Goal: Task Accomplishment & Management: Use online tool/utility

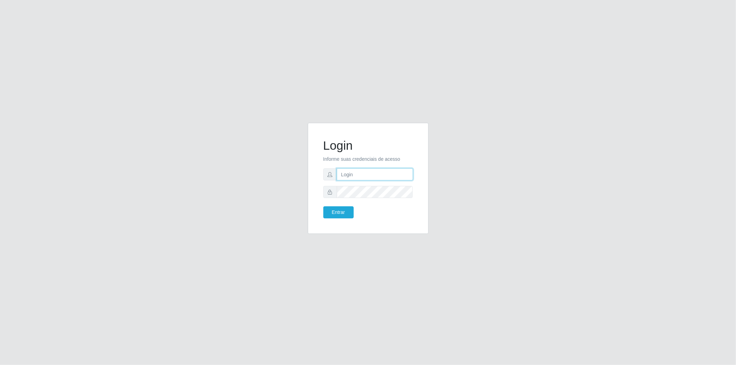
click at [366, 178] on input "text" at bounding box center [375, 174] width 76 height 12
type input "[EMAIL_ADDRESS][DOMAIN_NAME]"
click at [409, 11] on div "Login Informe suas credenciais de acesso [EMAIL_ADDRESS][DOMAIN_NAME] Entrar" at bounding box center [368, 182] width 736 height 365
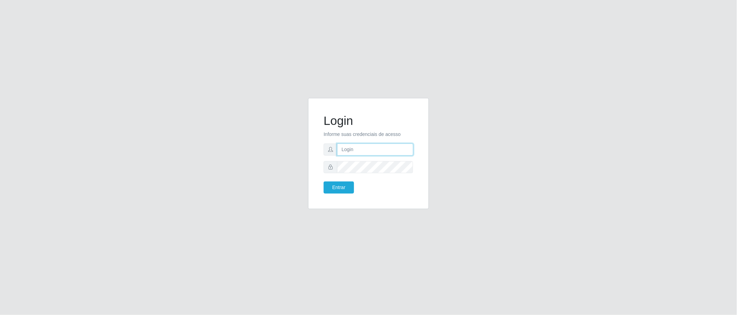
click at [365, 148] on input "text" at bounding box center [375, 150] width 76 height 12
type input "@"
type input "[EMAIL_ADDRESS][DOMAIN_NAME]"
click at [324, 182] on button "Entrar" at bounding box center [339, 188] width 30 height 12
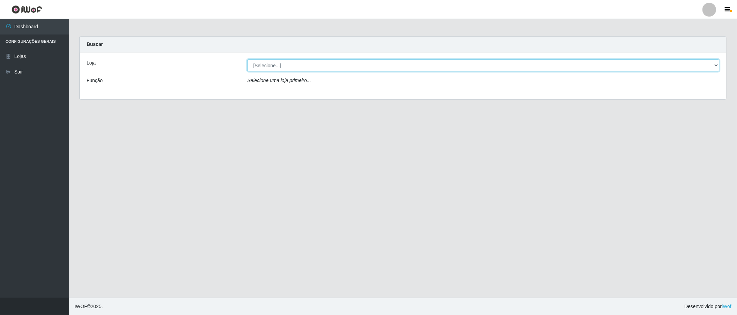
click at [266, 61] on select "[Selecione...] BomQueSó Agreste - Loja 2" at bounding box center [484, 65] width 472 height 12
select select "214"
click at [248, 59] on select "[Selecione...] BomQueSó Agreste - Loja 2" at bounding box center [484, 65] width 472 height 12
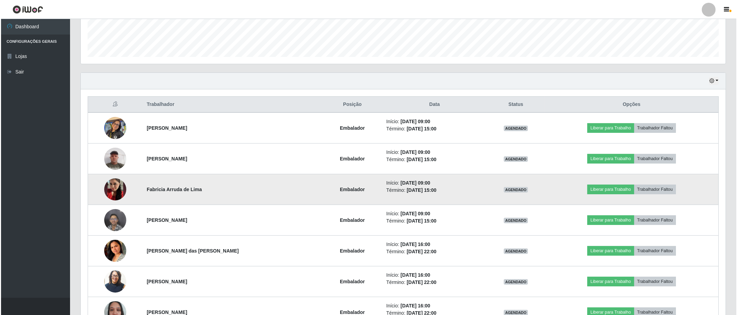
scroll to position [228, 0]
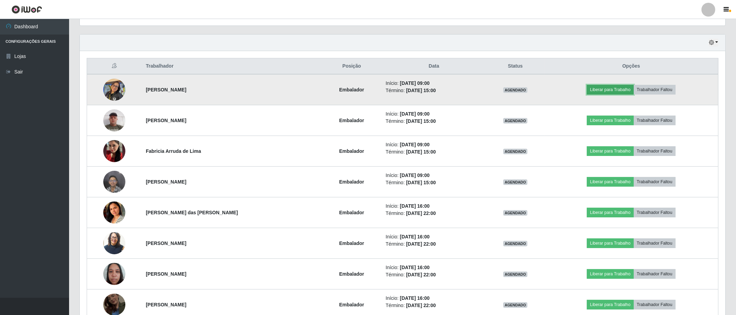
click at [601, 91] on button "Liberar para Trabalho" at bounding box center [610, 90] width 47 height 10
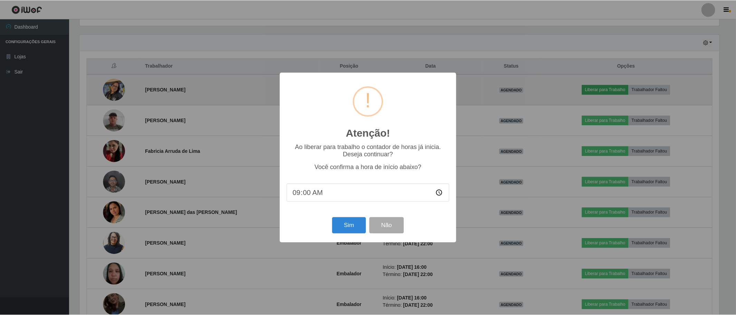
scroll to position [143, 641]
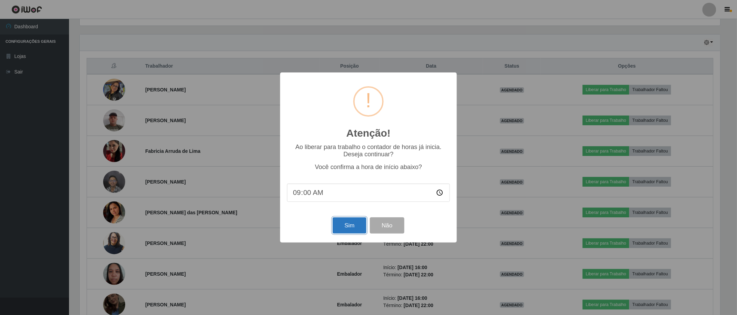
click at [349, 226] on button "Sim" at bounding box center [349, 225] width 33 height 16
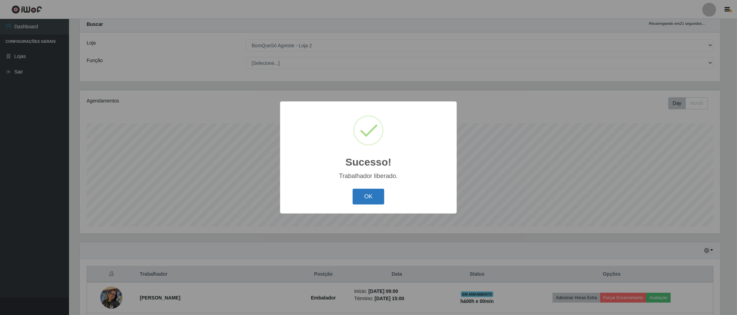
click at [366, 198] on button "OK" at bounding box center [369, 197] width 32 height 16
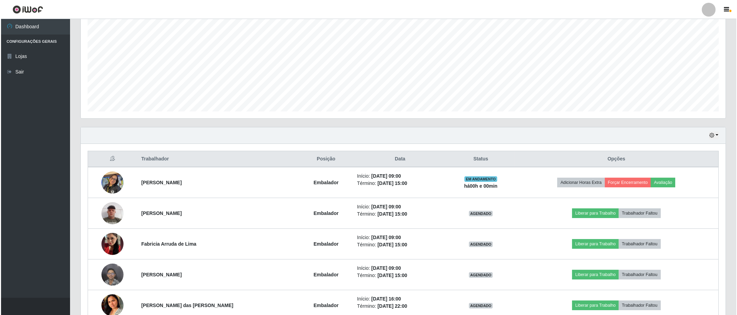
scroll to position [174, 0]
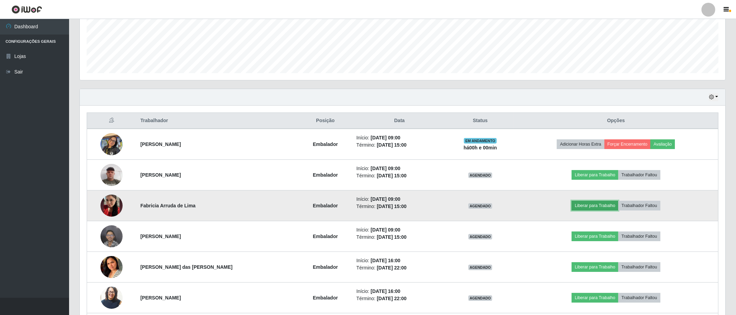
click at [598, 206] on button "Liberar para Trabalho" at bounding box center [594, 206] width 47 height 10
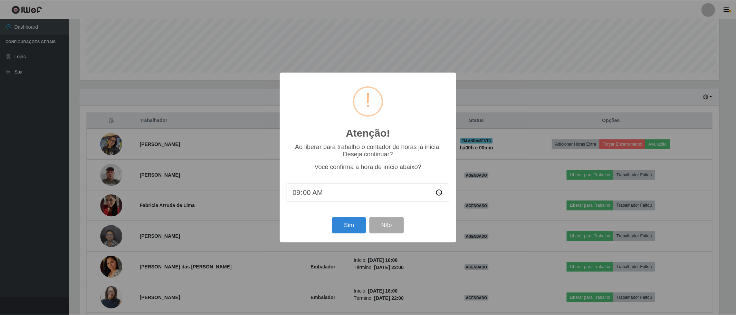
scroll to position [143, 641]
click at [355, 226] on button "Sim" at bounding box center [349, 225] width 33 height 16
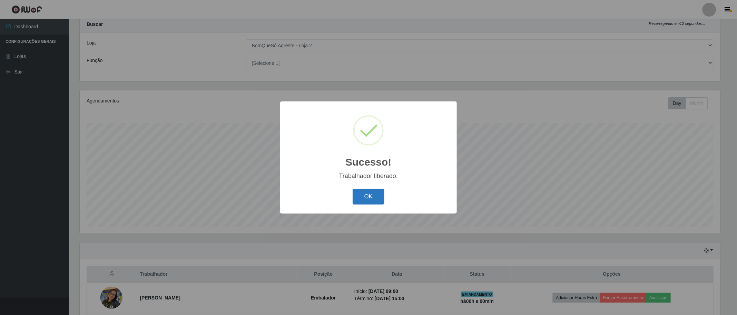
click at [365, 195] on button "OK" at bounding box center [369, 197] width 32 height 16
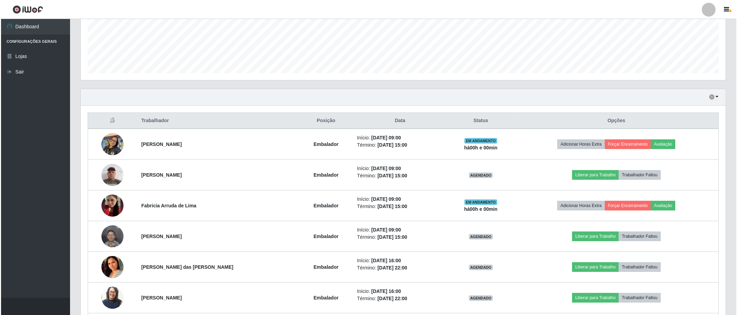
scroll to position [212, 0]
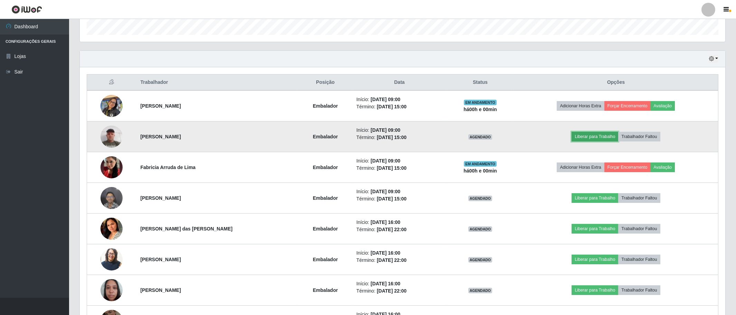
click at [575, 135] on button "Liberar para Trabalho" at bounding box center [594, 137] width 47 height 10
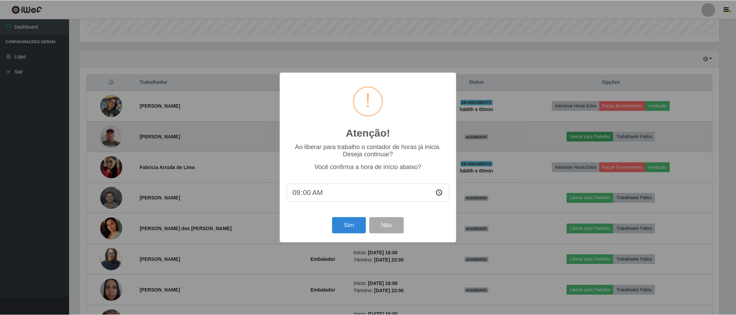
scroll to position [143, 641]
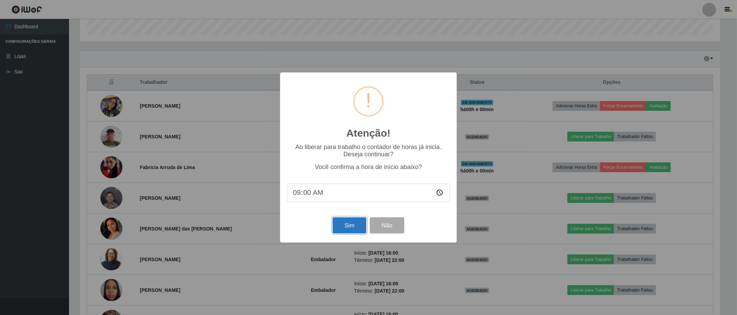
click at [347, 225] on button "Sim" at bounding box center [349, 225] width 33 height 16
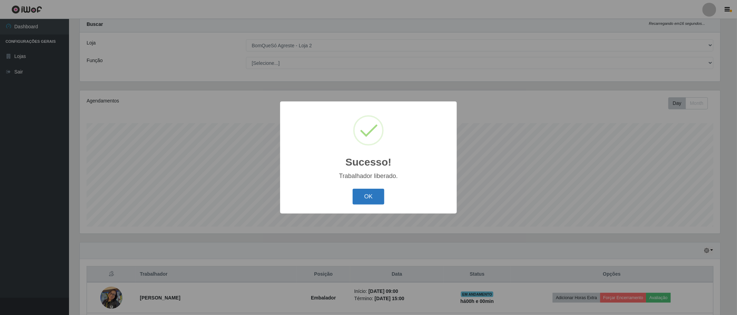
click at [379, 197] on button "OK" at bounding box center [369, 197] width 32 height 16
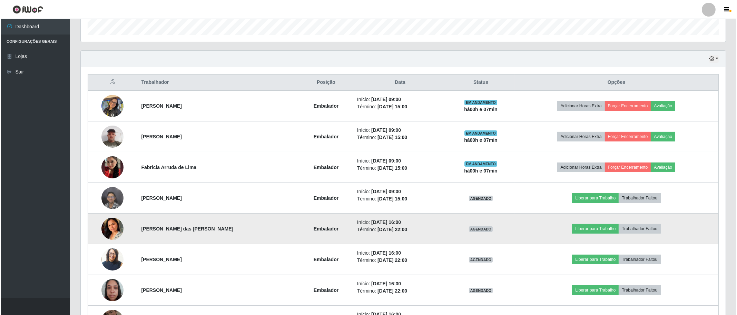
scroll to position [174, 0]
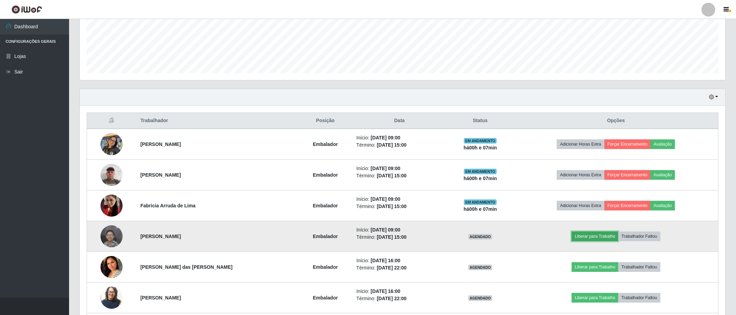
click at [593, 238] on button "Liberar para Trabalho" at bounding box center [594, 237] width 47 height 10
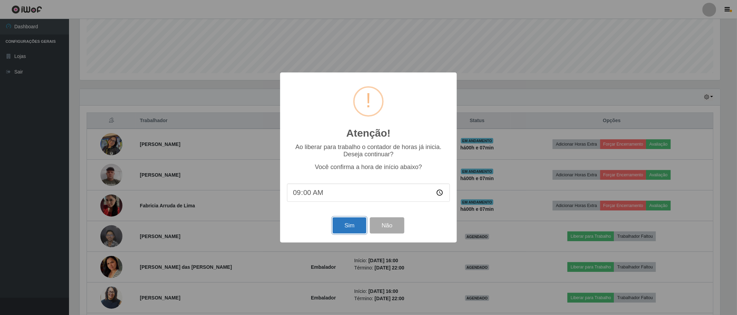
click at [342, 226] on button "Sim" at bounding box center [349, 225] width 33 height 16
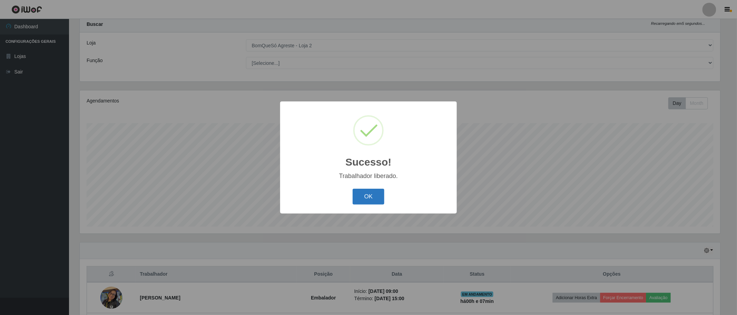
click at [378, 201] on button "OK" at bounding box center [369, 197] width 32 height 16
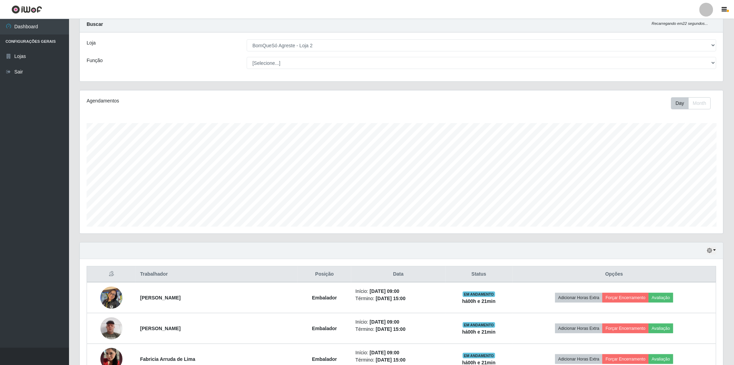
scroll to position [345089, 344588]
